Goal: Information Seeking & Learning: Understand process/instructions

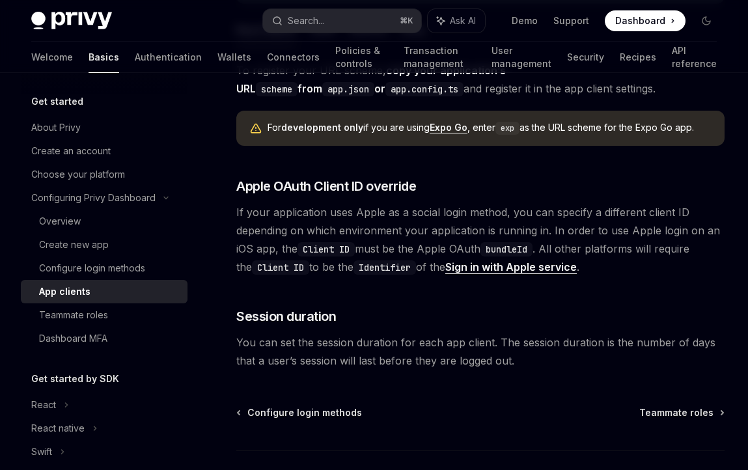
scroll to position [1061, 0]
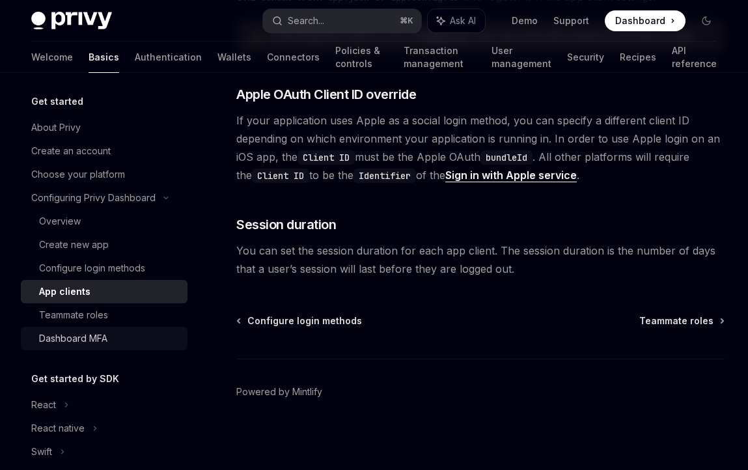
click at [82, 337] on div "Dashboard MFA" at bounding box center [73, 339] width 68 height 16
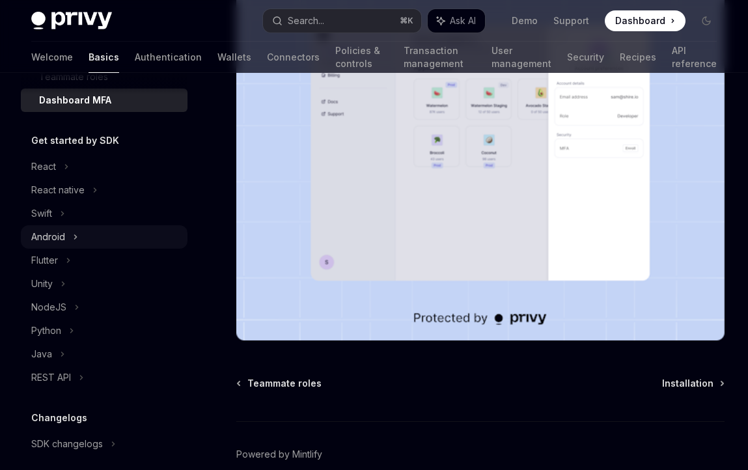
scroll to position [244, 0]
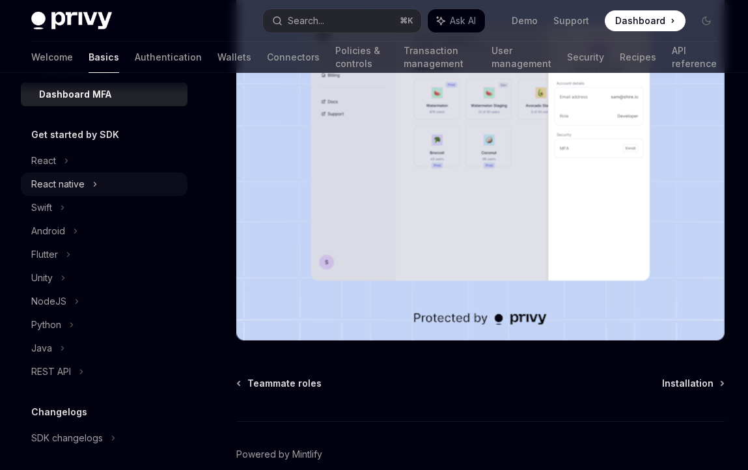
click at [78, 182] on div "React native" at bounding box center [57, 184] width 53 height 16
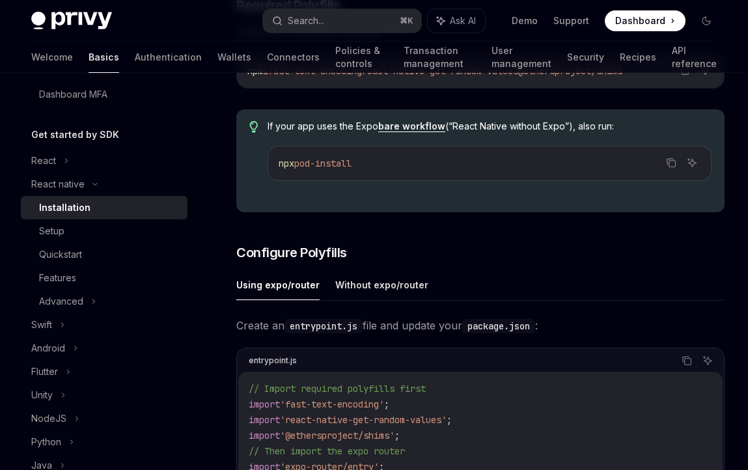
scroll to position [489, 0]
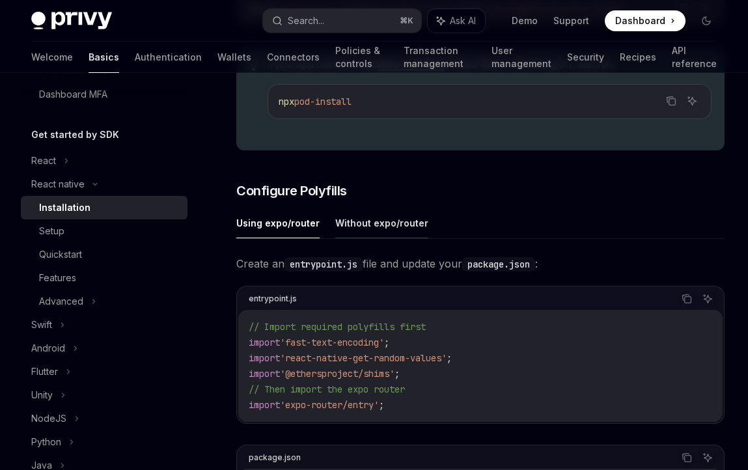
click at [390, 222] on button "Without expo/router" at bounding box center [381, 223] width 93 height 31
type textarea "*"
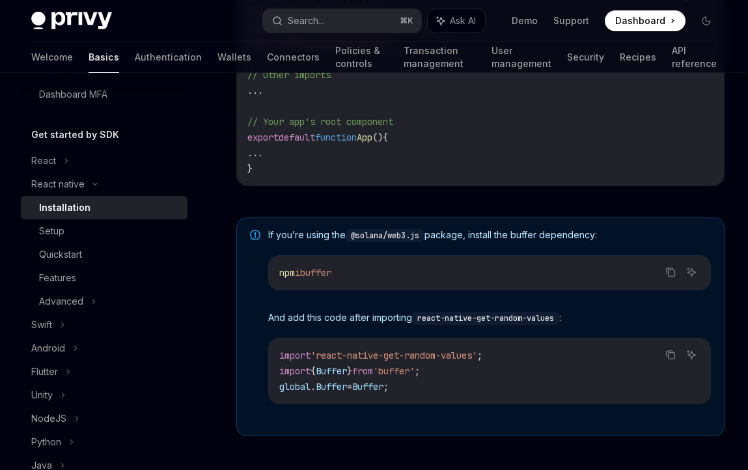
scroll to position [881, 0]
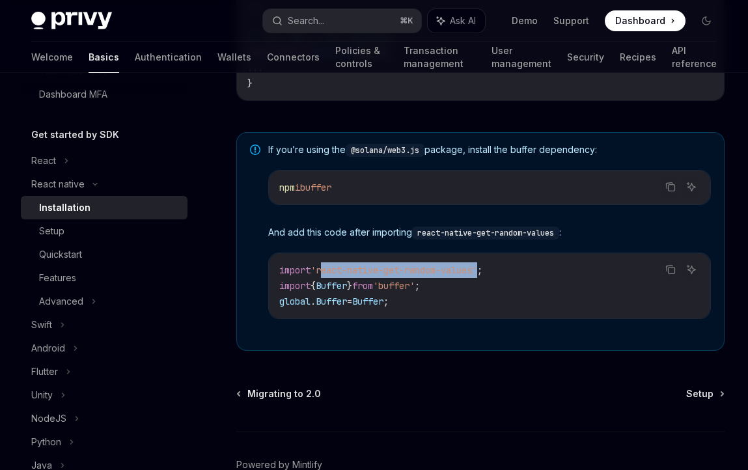
drag, startPoint x: 490, startPoint y: 277, endPoint x: 322, endPoint y: 269, distance: 167.5
click at [322, 269] on span "'react-native-get-random-values'" at bounding box center [393, 270] width 167 height 12
copy span "react-native-get-random-values"
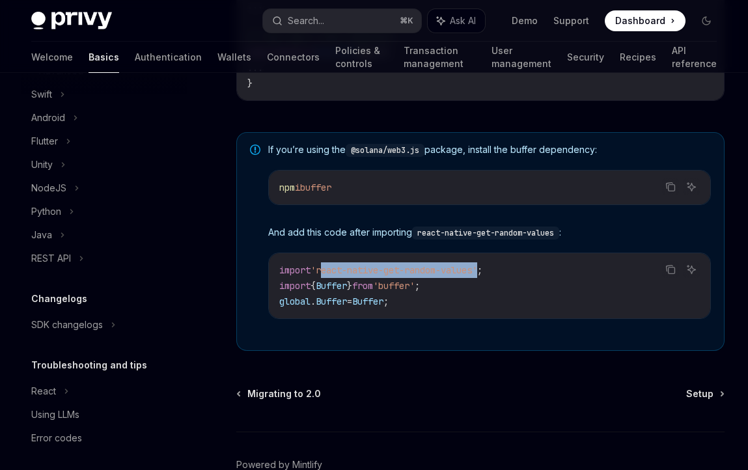
scroll to position [480, 0]
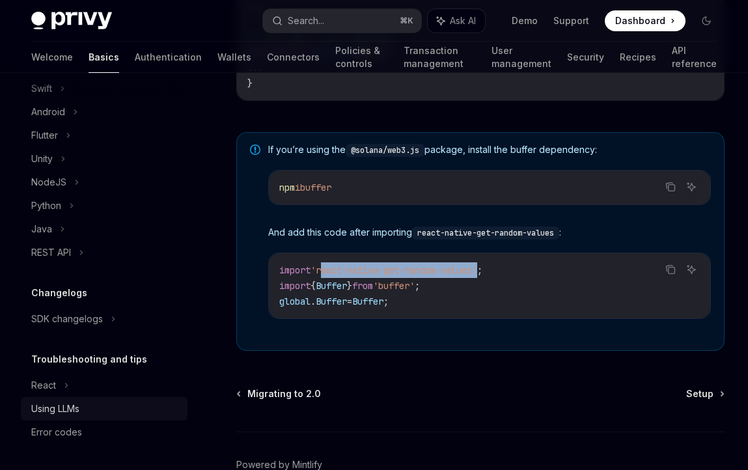
click at [105, 415] on div "Using LLMs" at bounding box center [105, 409] width 148 height 16
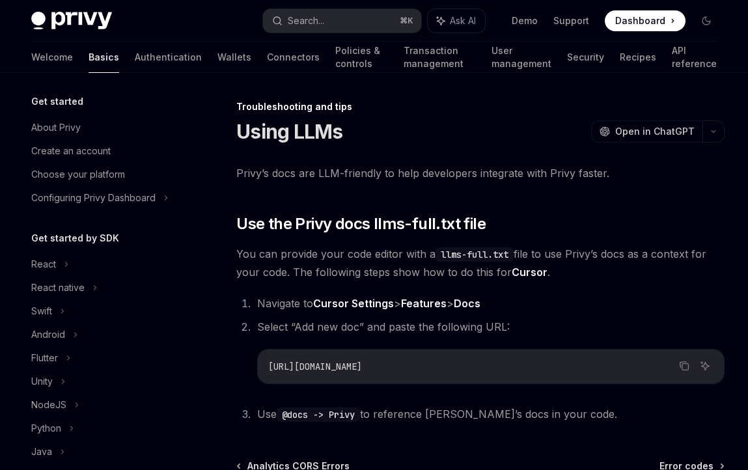
scroll to position [223, 0]
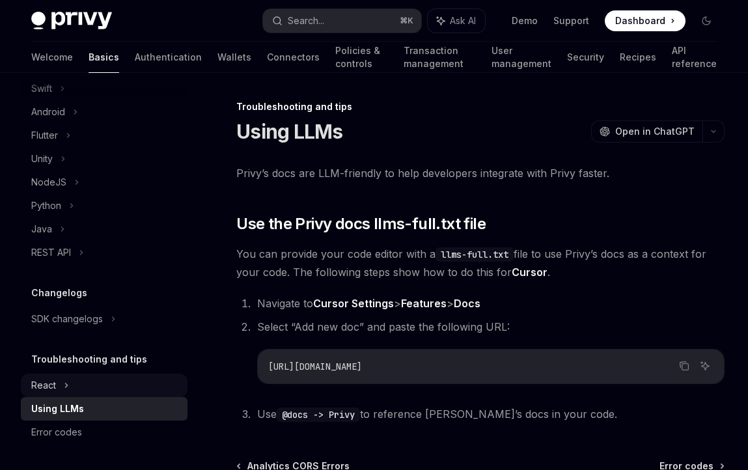
click at [61, 379] on div "React" at bounding box center [104, 385] width 167 height 23
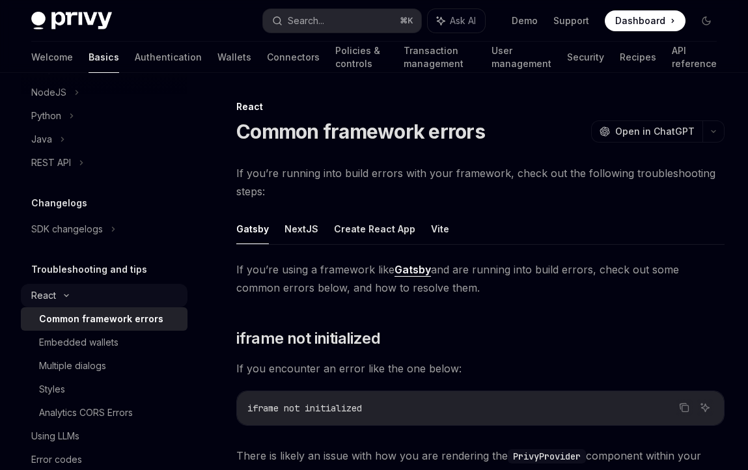
scroll to position [325, 0]
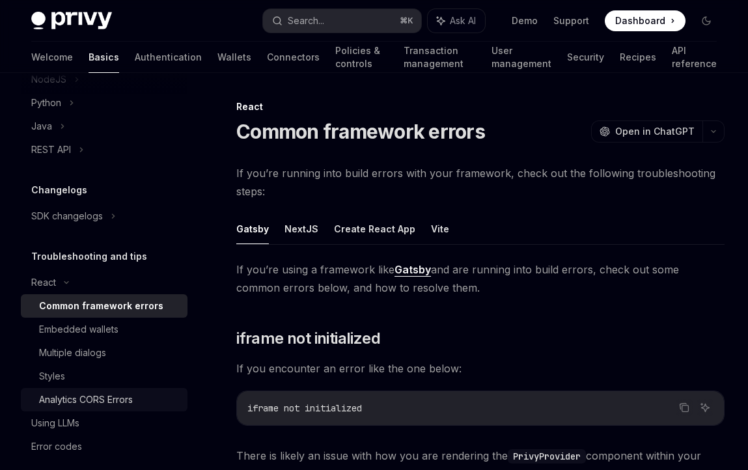
click at [65, 406] on div "Analytics CORS Errors" at bounding box center [86, 400] width 94 height 16
type textarea "*"
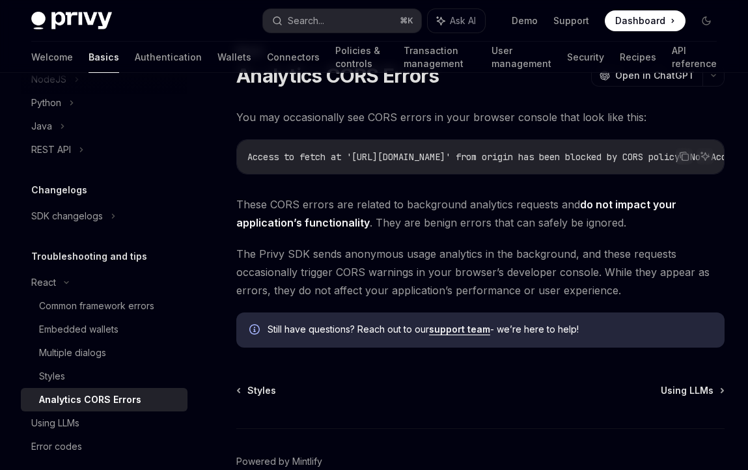
scroll to position [49, 0]
